Goal: Information Seeking & Learning: Understand process/instructions

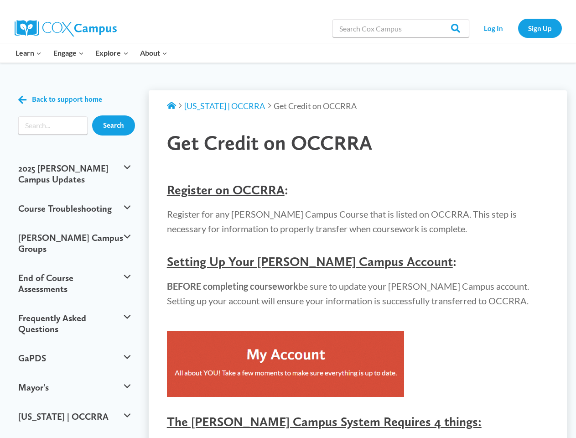
click at [288, 219] on p "Register for any [PERSON_NAME] Campus Course that is listed on OCCRRA. This ste…" at bounding box center [358, 220] width 382 height 29
click at [74, 168] on button "2025 [PERSON_NAME] Campus Updates" at bounding box center [74, 174] width 121 height 40
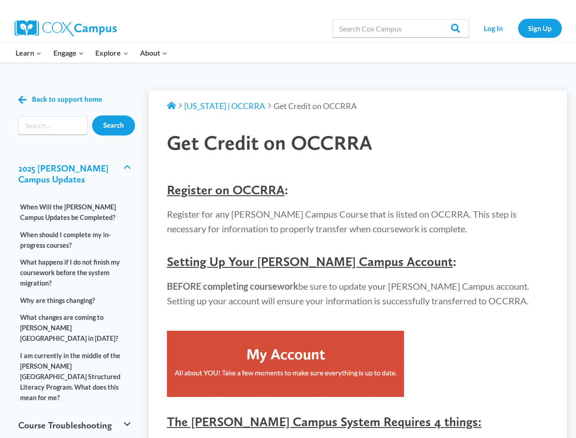
click at [74, 198] on link "When Will the [PERSON_NAME] Campus Updates be Completed?" at bounding box center [74, 211] width 121 height 27
click at [74, 227] on link "When should I complete my in-progress courses?" at bounding box center [74, 239] width 121 height 27
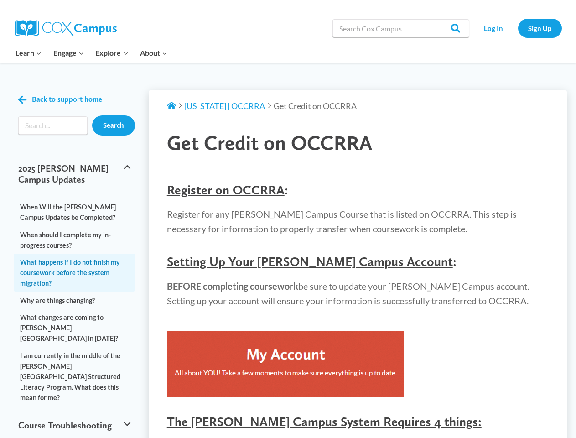
click at [74, 261] on link "What happens if I do not finish my coursework before the system migration?" at bounding box center [74, 272] width 121 height 38
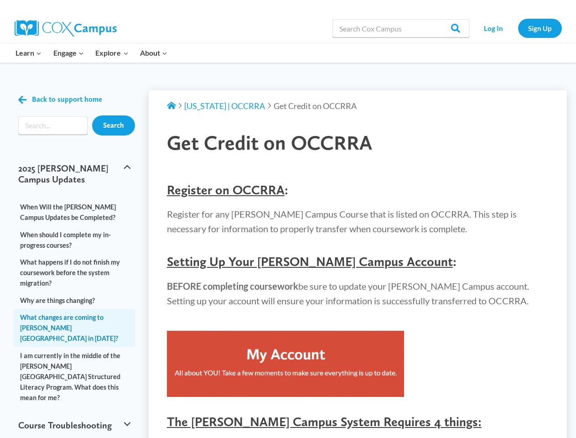
click at [74, 309] on link "What changes are coming to [PERSON_NAME][GEOGRAPHIC_DATA] in [DATE]?" at bounding box center [74, 328] width 121 height 38
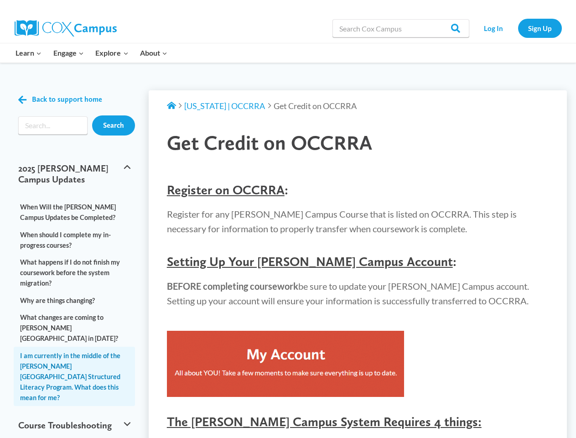
click at [74, 346] on link "I am currently in the middle of the [PERSON_NAME][GEOGRAPHIC_DATA] Structured L…" at bounding box center [74, 375] width 121 height 59
click at [74, 365] on link "I am currently in the middle of the [PERSON_NAME][GEOGRAPHIC_DATA] Structured L…" at bounding box center [74, 375] width 121 height 59
